Goal: Find specific page/section: Find specific page/section

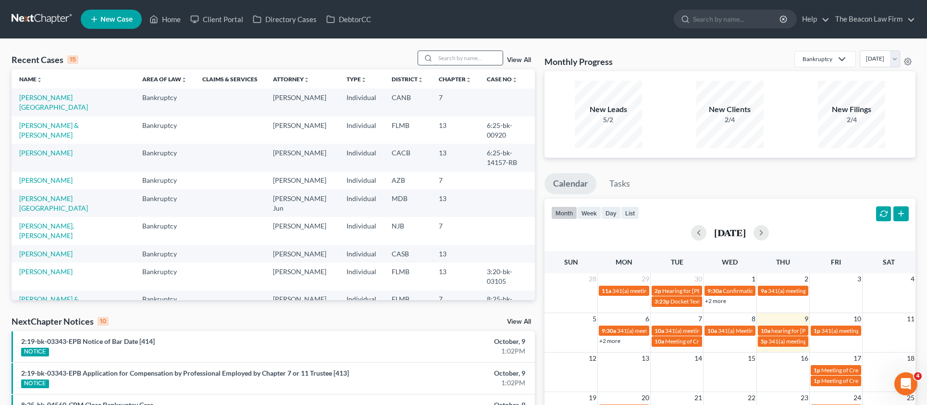
click at [476, 57] on input "search" at bounding box center [468, 58] width 67 height 14
paste input "[PERSON_NAME]"
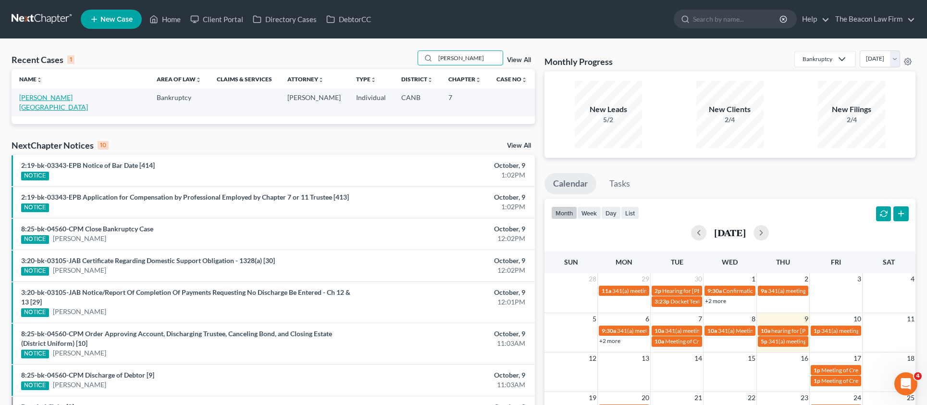
type input "[PERSON_NAME]"
click at [61, 97] on link "[PERSON_NAME][GEOGRAPHIC_DATA]" at bounding box center [53, 102] width 69 height 18
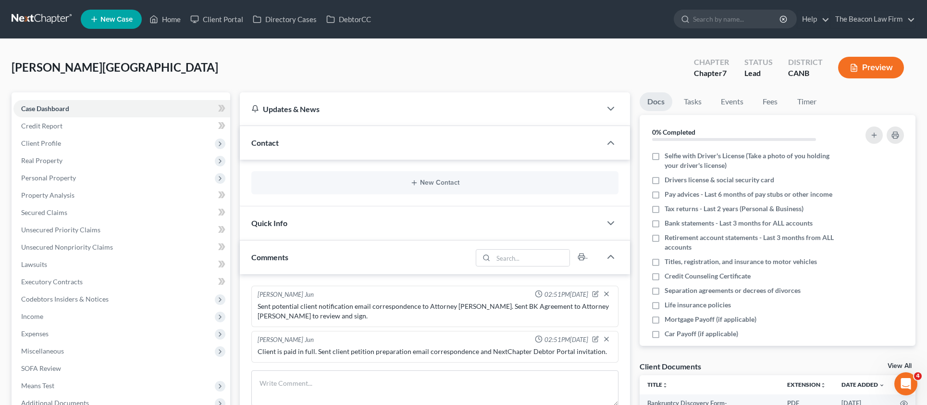
scroll to position [271, 0]
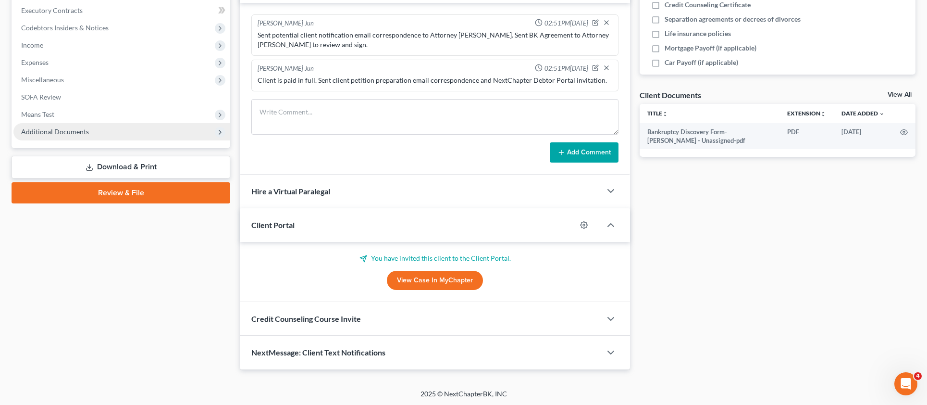
click at [52, 135] on span "Additional Documents" at bounding box center [55, 131] width 68 height 8
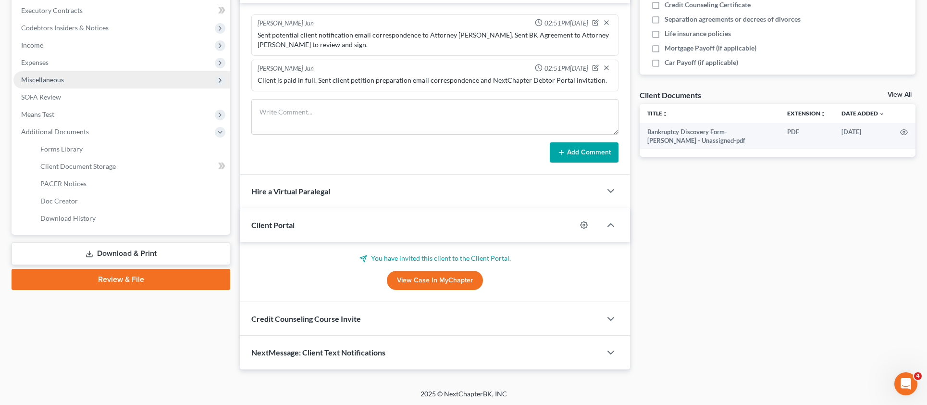
click at [78, 163] on span "Client Document Storage" at bounding box center [77, 166] width 75 height 8
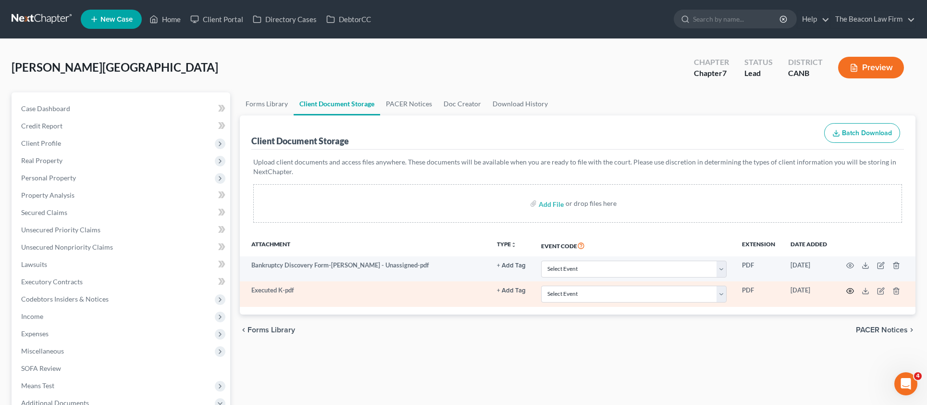
click at [851, 291] on icon "button" at bounding box center [850, 291] width 8 height 8
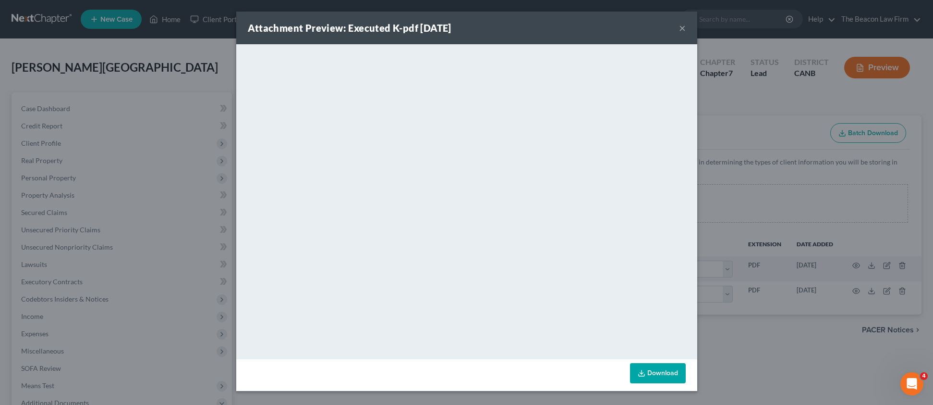
click at [684, 28] on button "×" at bounding box center [682, 28] width 7 height 12
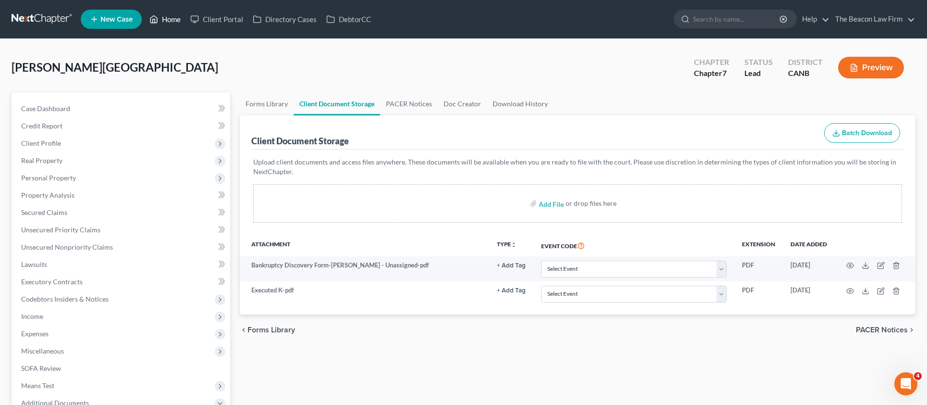
click at [170, 21] on link "Home" at bounding box center [165, 19] width 41 height 17
drag, startPoint x: 247, startPoint y: 17, endPoint x: 241, endPoint y: 17, distance: 6.3
click at [247, 17] on link "Client Portal" at bounding box center [216, 19] width 62 height 17
click at [238, 17] on link "Client Portal" at bounding box center [216, 19] width 62 height 17
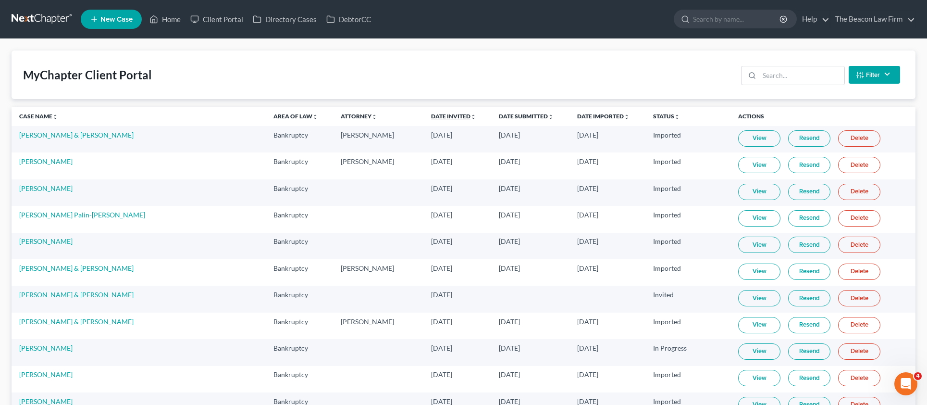
click at [431, 116] on link "Date Invited unfold_more expand_more expand_less" at bounding box center [453, 115] width 45 height 7
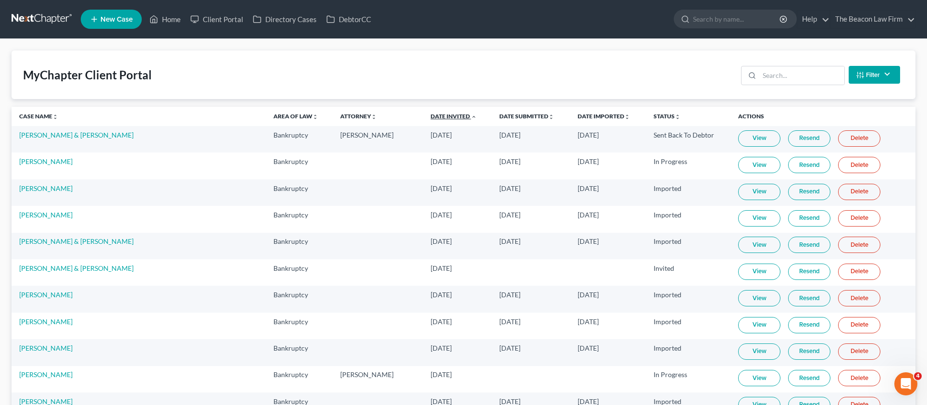
click at [430, 116] on link "Date Invited unfold_more expand_more expand_less" at bounding box center [453, 115] width 46 height 7
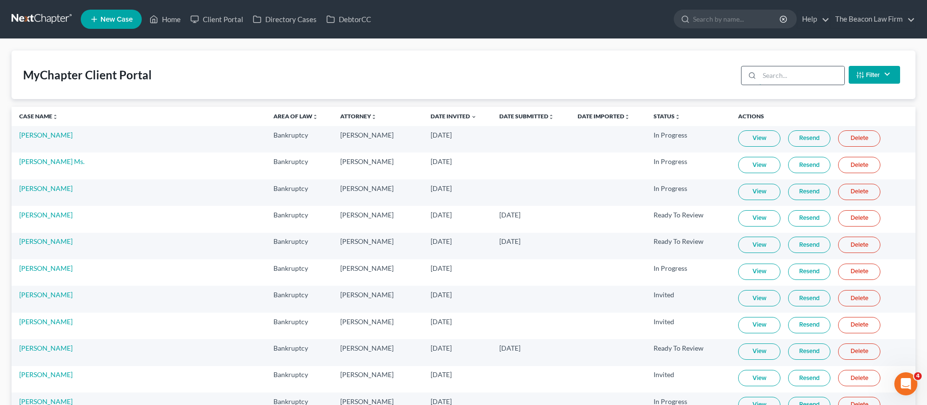
click at [788, 78] on input "search" at bounding box center [801, 75] width 85 height 18
paste input "[PERSON_NAME]"
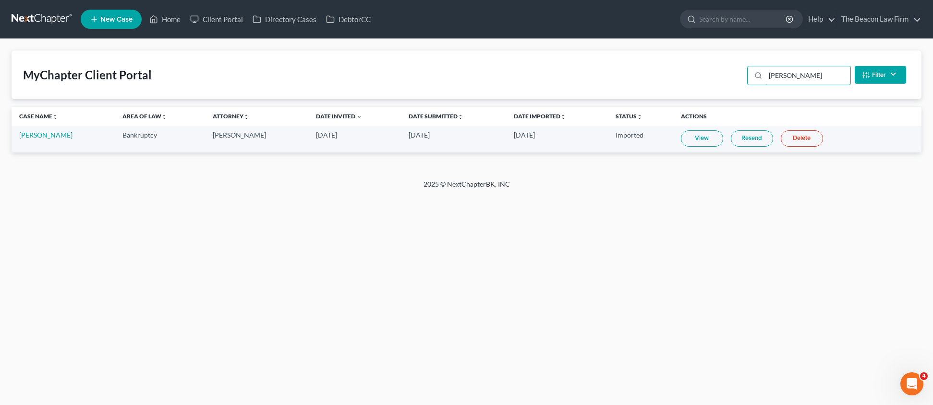
drag, startPoint x: 805, startPoint y: 76, endPoint x: 723, endPoint y: 76, distance: 81.7
click at [723, 76] on div "MyChapter Client Portal [PERSON_NAME] Filter Status Filter... Invited In Progre…" at bounding box center [467, 74] width 910 height 49
paste input "[PERSON_NAME]"
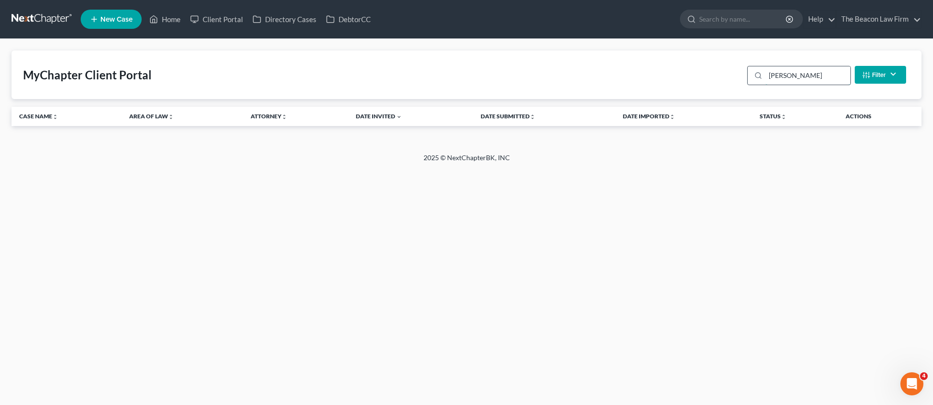
click at [797, 73] on input "[PERSON_NAME]" at bounding box center [808, 75] width 85 height 18
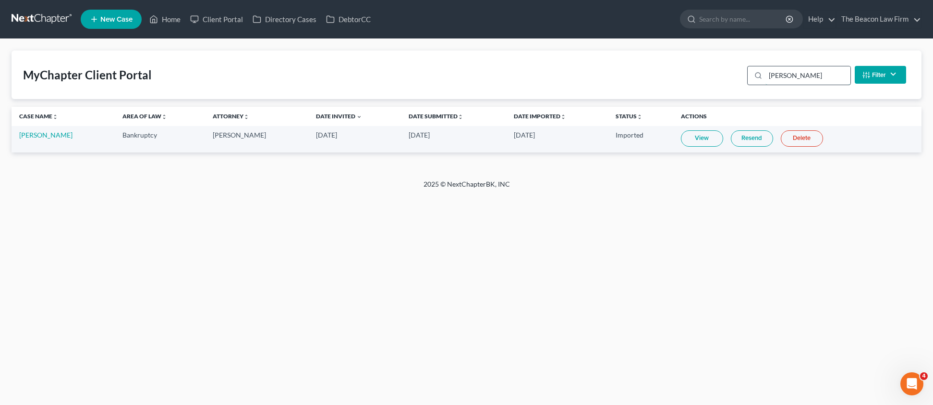
type input "[PERSON_NAME]"
drag, startPoint x: 809, startPoint y: 74, endPoint x: 737, endPoint y: 75, distance: 71.6
click at [737, 75] on div "MyChapter Client Portal [PERSON_NAME] Filter Status Filter... Invited In Progre…" at bounding box center [467, 74] width 910 height 49
drag, startPoint x: 666, startPoint y: 55, endPoint x: 697, endPoint y: 49, distance: 31.3
click at [666, 55] on div "MyChapter Client Portal [PERSON_NAME] Filter Status Filter... Invited In Progre…" at bounding box center [467, 74] width 910 height 49
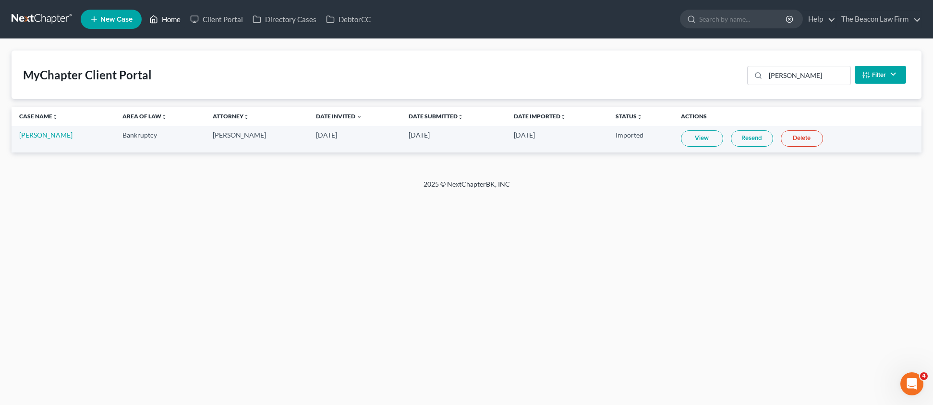
click at [174, 21] on link "Home" at bounding box center [165, 19] width 41 height 17
